Goal: Task Accomplishment & Management: Manage account settings

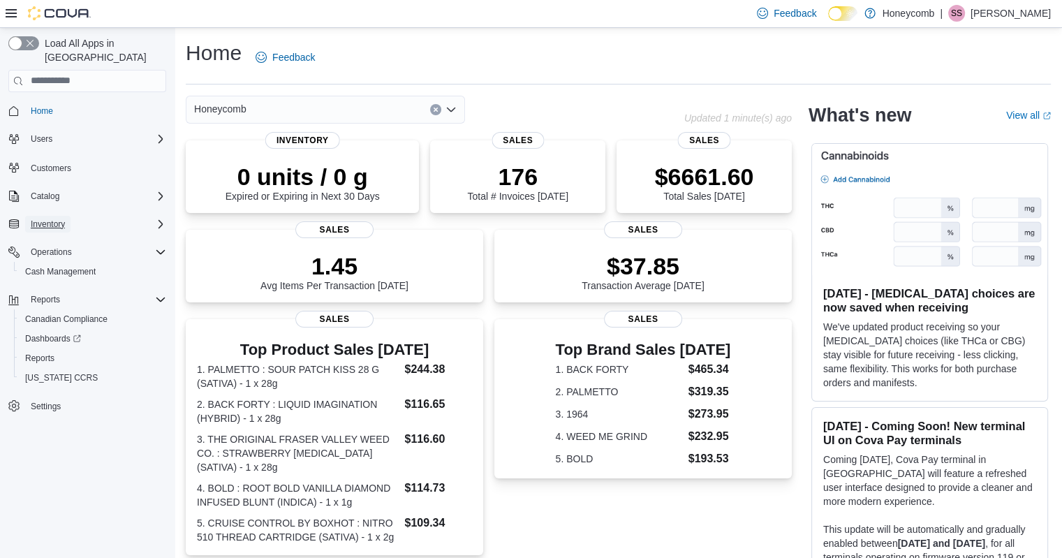
click at [50, 219] on span "Inventory" at bounding box center [48, 224] width 34 height 11
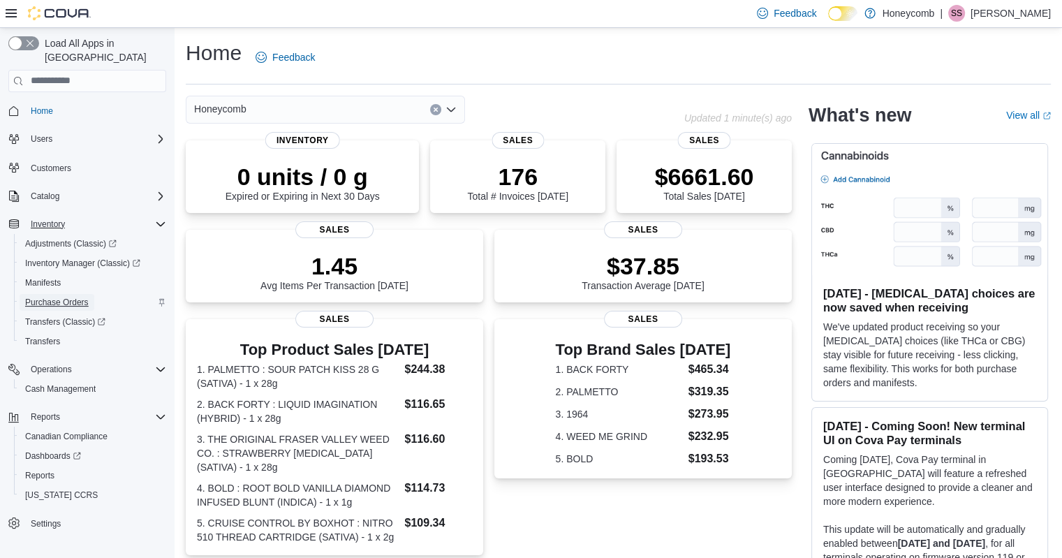
click at [52, 297] on span "Purchase Orders" at bounding box center [57, 302] width 64 height 11
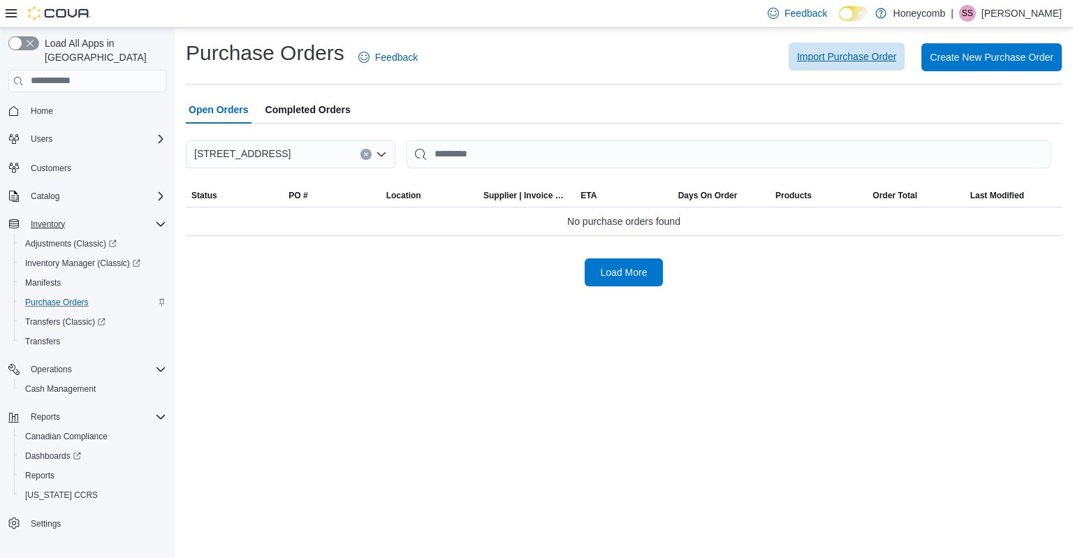
click at [832, 66] on span "Import Purchase Order" at bounding box center [846, 57] width 99 height 28
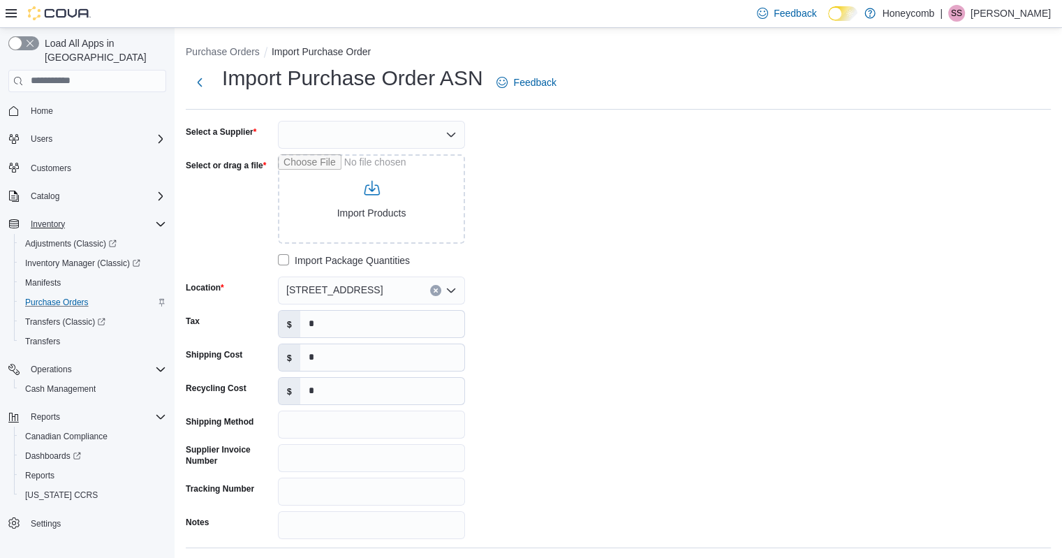
click at [476, 193] on div "Select a Supplier Select or drag a file Import Products Import Package Quantiti…" at bounding box center [395, 330] width 419 height 418
click at [409, 134] on div at bounding box center [371, 135] width 187 height 28
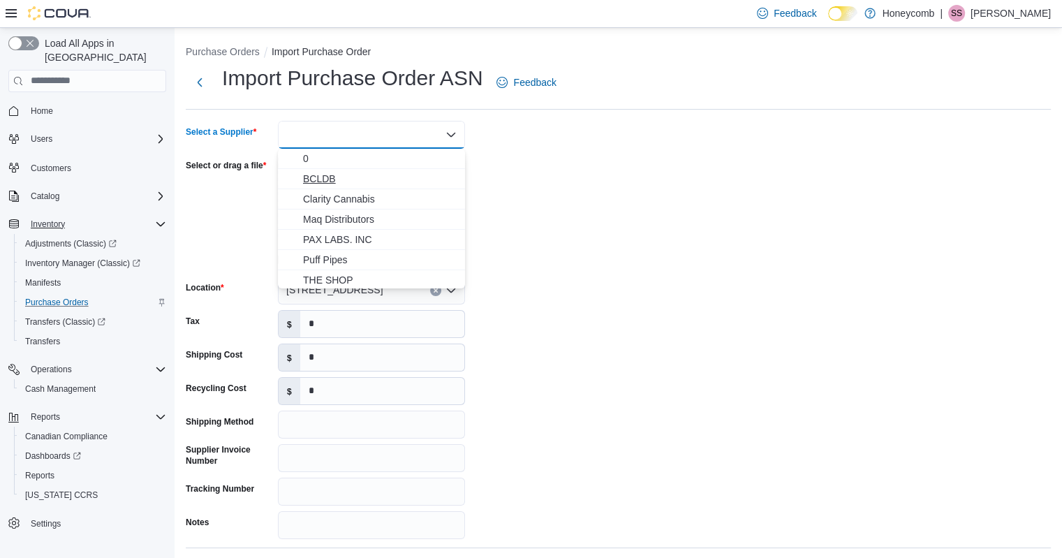
click at [383, 173] on span "BCLDB" at bounding box center [380, 179] width 154 height 14
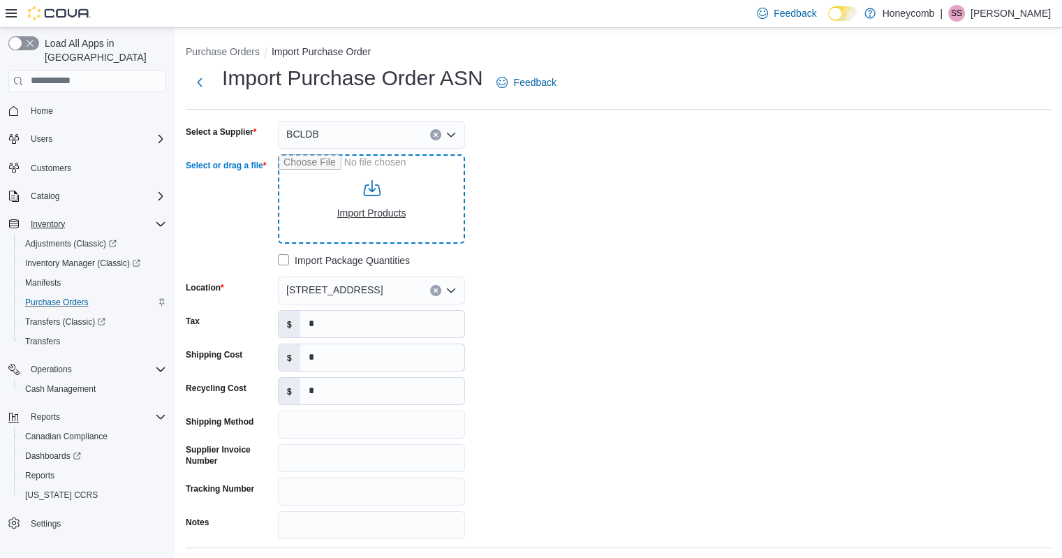
click at [360, 200] on input "Select or drag a file" at bounding box center [371, 198] width 187 height 89
type input "**********"
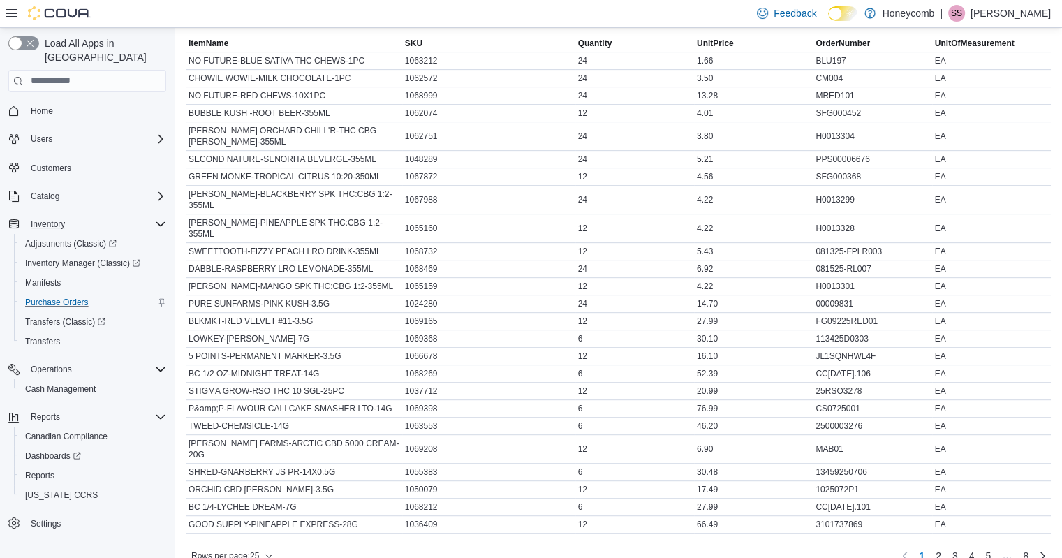
scroll to position [589, 0]
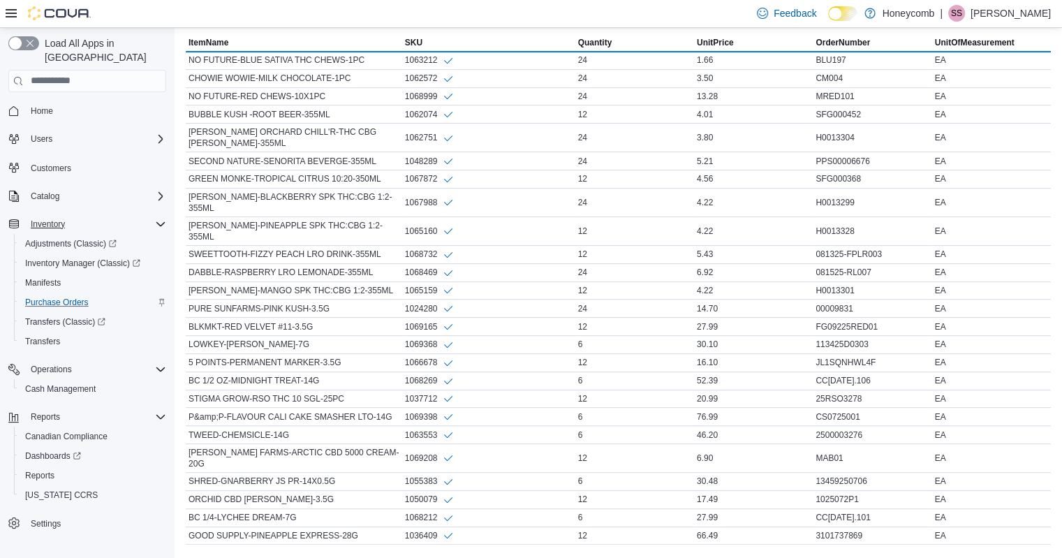
scroll to position [605, 0]
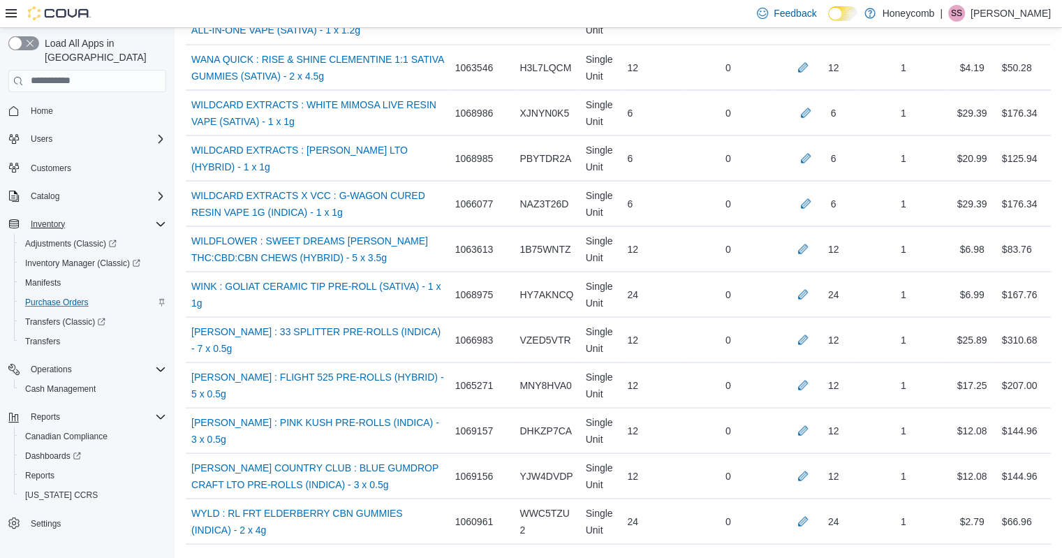
scroll to position [8041, 0]
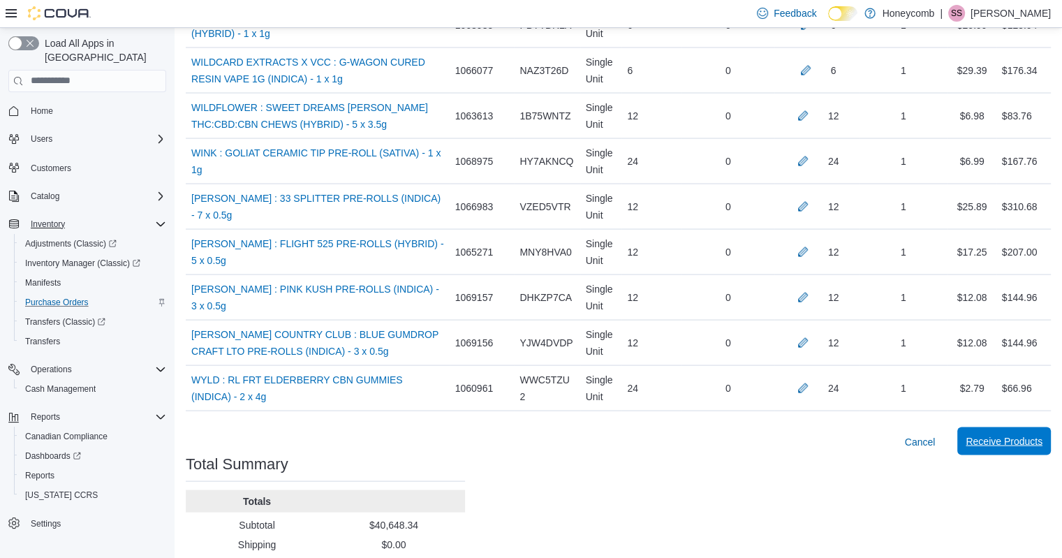
click at [1015, 434] on span "Receive Products" at bounding box center [1004, 441] width 77 height 14
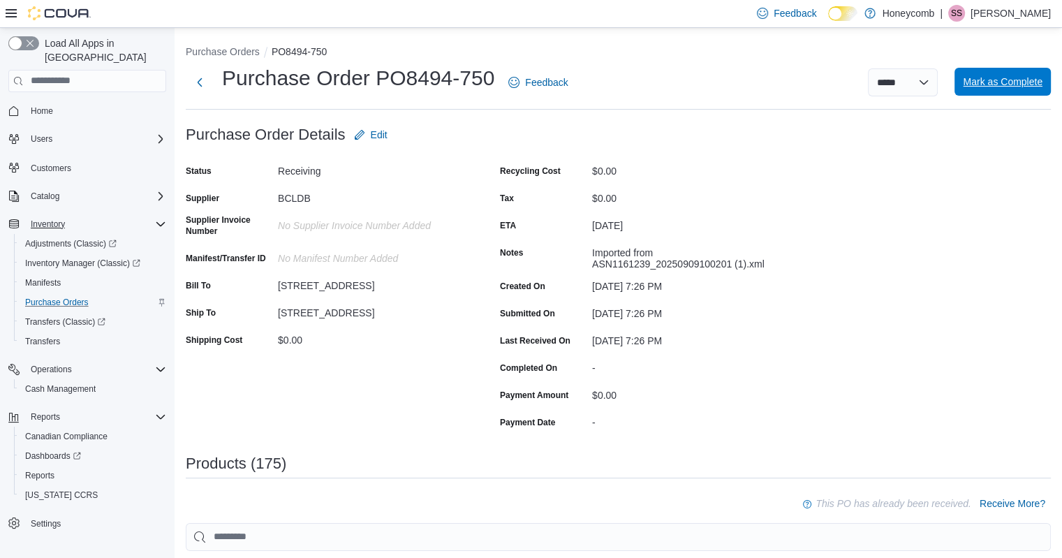
click at [1003, 69] on span "Mark as Complete" at bounding box center [1003, 82] width 80 height 28
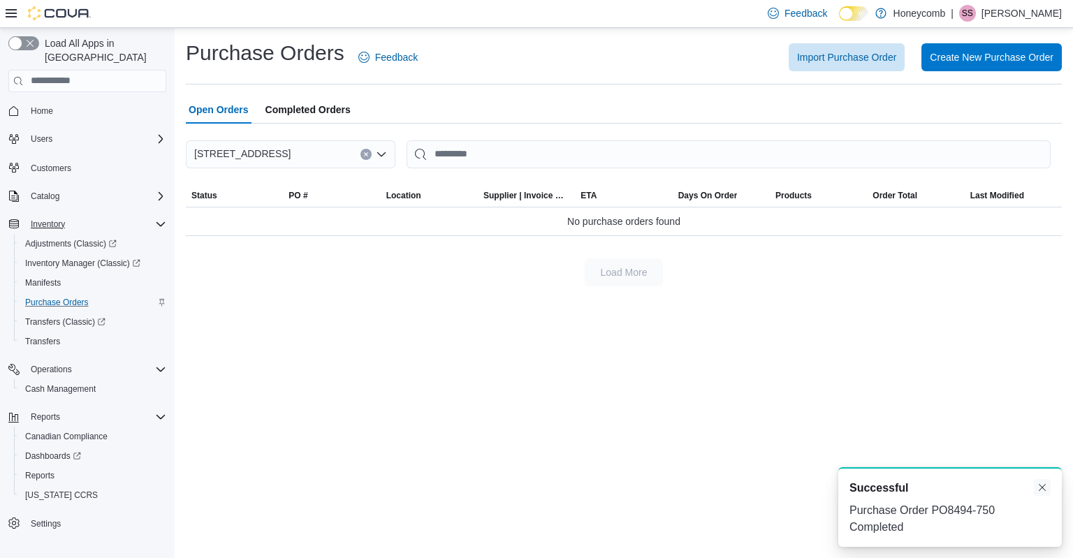
click at [1038, 490] on button "Dismiss toast" at bounding box center [1042, 487] width 17 height 17
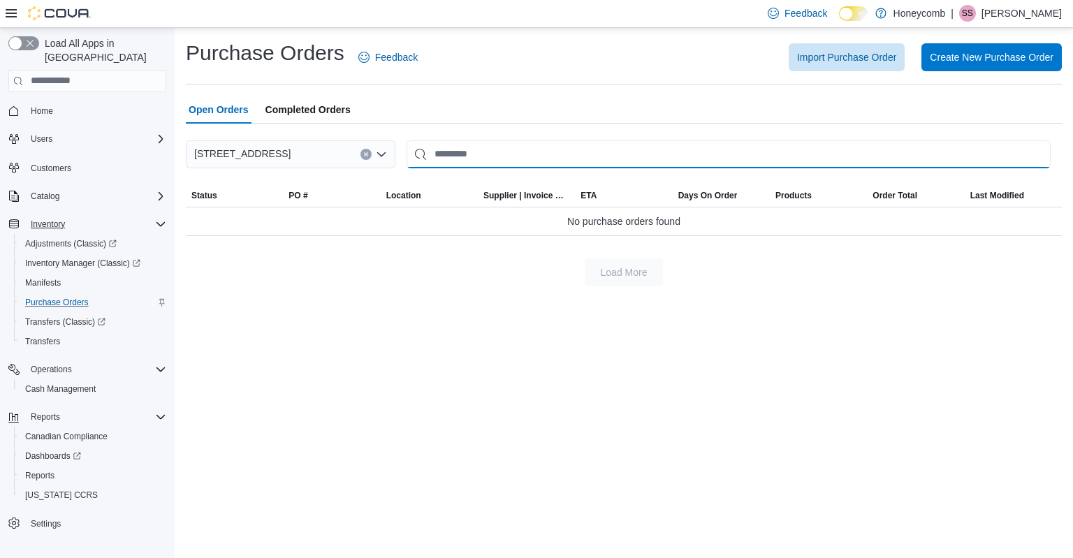
click at [530, 167] on input "This is a search bar. After typing your query, hit enter to filter the results …" at bounding box center [728, 154] width 644 height 28
